Goal: Ask a question

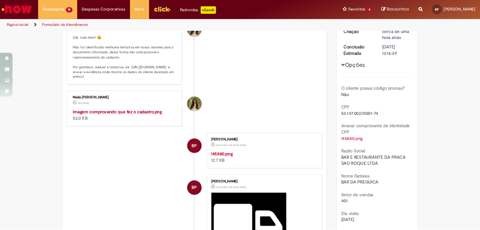
scroll to position [90, 0]
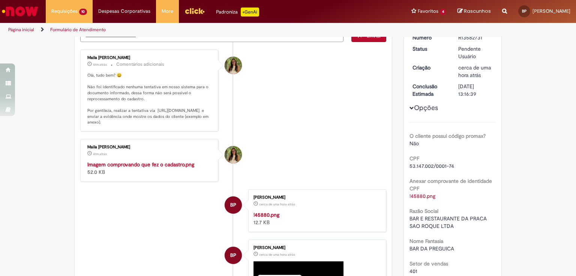
click at [310, 152] on li "Maila [PERSON_NAME] 41m atrás 41 minutos atrás Imagem comprovando que fez o cad…" at bounding box center [233, 160] width 306 height 43
click at [138, 160] on img "Histórico de tíquete" at bounding box center [149, 160] width 125 height 0
click at [285, 103] on li "Maila [PERSON_NAME] 41m atrás 41 minutos atrás Comentários adicionais Olá, tudo…" at bounding box center [233, 90] width 306 height 82
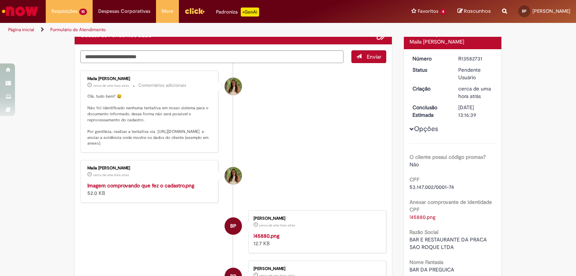
scroll to position [0, 0]
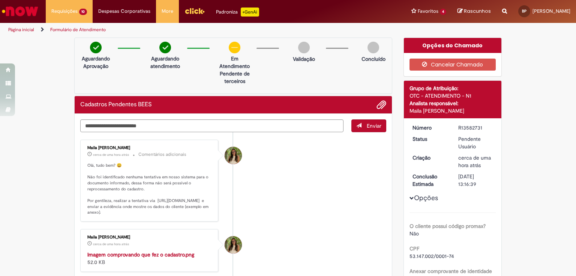
drag, startPoint x: 291, startPoint y: 1, endPoint x: 316, endPoint y: 166, distance: 166.9
click at [316, 166] on li "Maila [PERSON_NAME] cerca de uma hora atrás cerca de uma hora atrás Comentários…" at bounding box center [233, 180] width 306 height 82
drag, startPoint x: 374, startPoint y: 0, endPoint x: 325, endPoint y: 141, distance: 149.2
click at [325, 141] on li "Maila [PERSON_NAME] cerca de uma hora atrás cerca de uma hora atrás Comentários…" at bounding box center [233, 180] width 306 height 82
click at [285, 109] on div "Cadastros Pendentes BEES" at bounding box center [233, 105] width 317 height 18
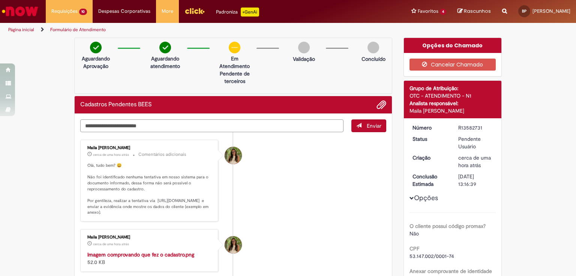
click at [293, 124] on textarea "Digite sua mensagem aqui..." at bounding box center [211, 125] width 263 height 13
type textarea "**********"
click at [367, 124] on span "Enviar" at bounding box center [374, 125] width 15 height 7
